Goal: Complete application form: Complete application form

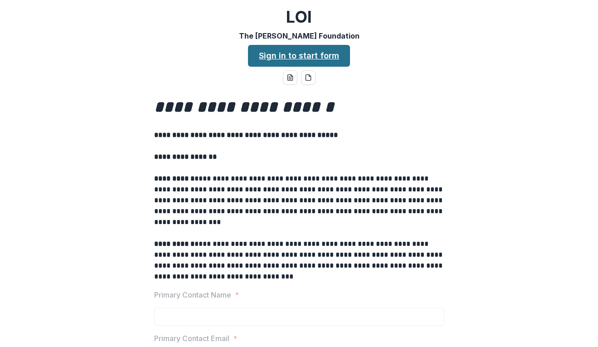
click at [308, 53] on link "Sign in to start form" at bounding box center [299, 56] width 102 height 22
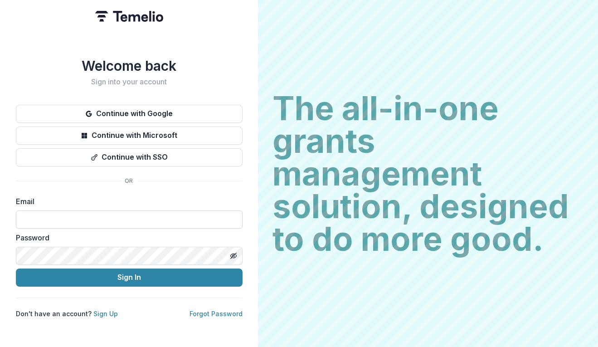
click at [168, 216] on input at bounding box center [129, 219] width 227 height 18
type input "**********"
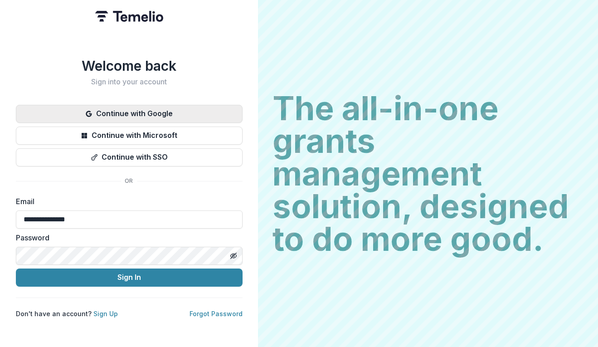
click at [186, 109] on button "Continue with Google" at bounding box center [129, 114] width 227 height 18
